Goal: Information Seeking & Learning: Learn about a topic

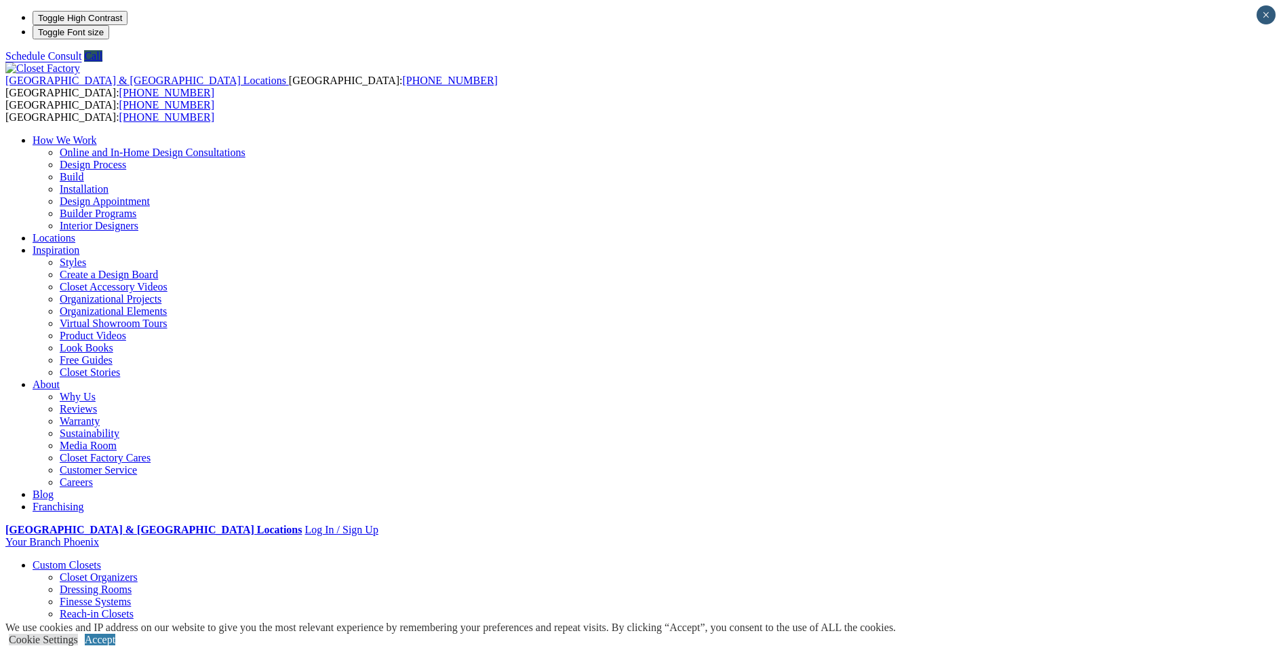
click at [90, 577] on link "Home Office" at bounding box center [61, 583] width 57 height 12
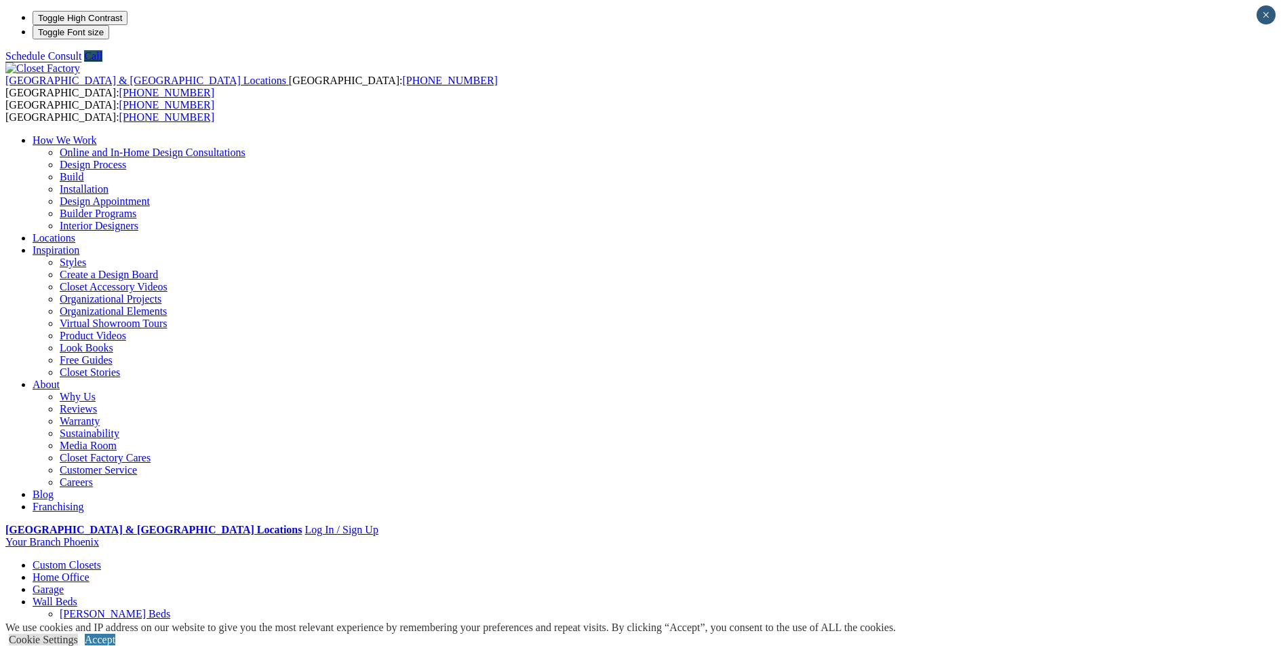
click at [90, 571] on link "Home Office" at bounding box center [61, 577] width 57 height 12
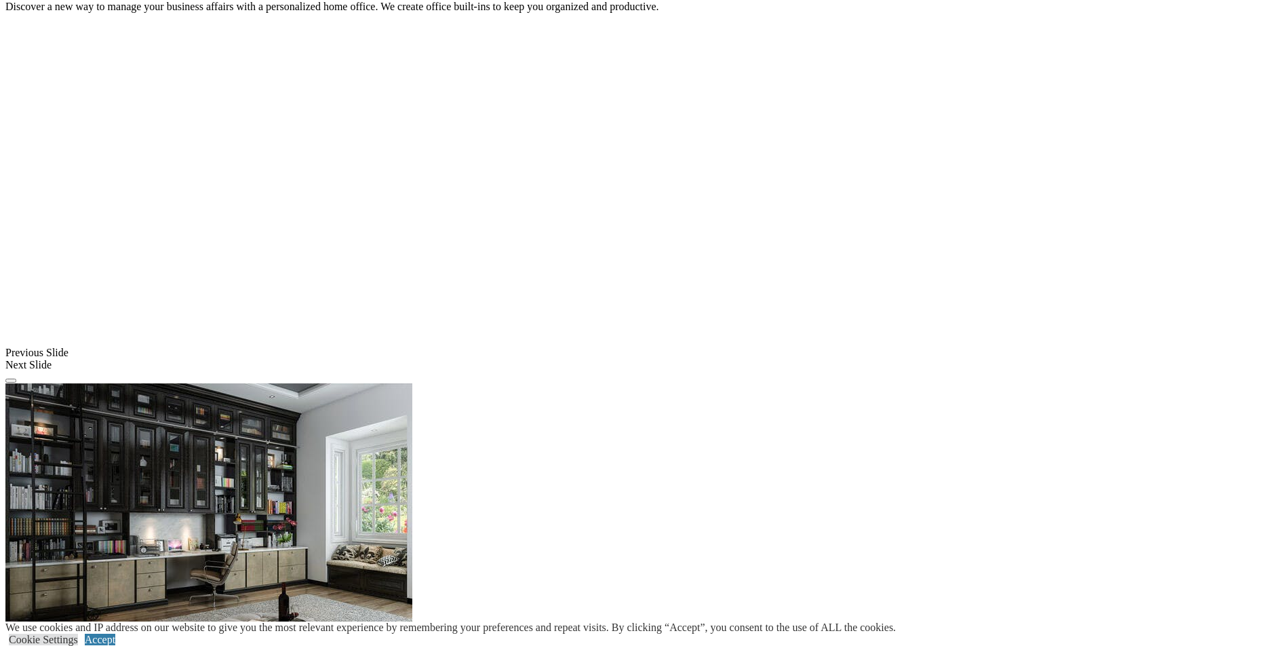
scroll to position [1095, 0]
